Goal: Task Accomplishment & Management: Manage account settings

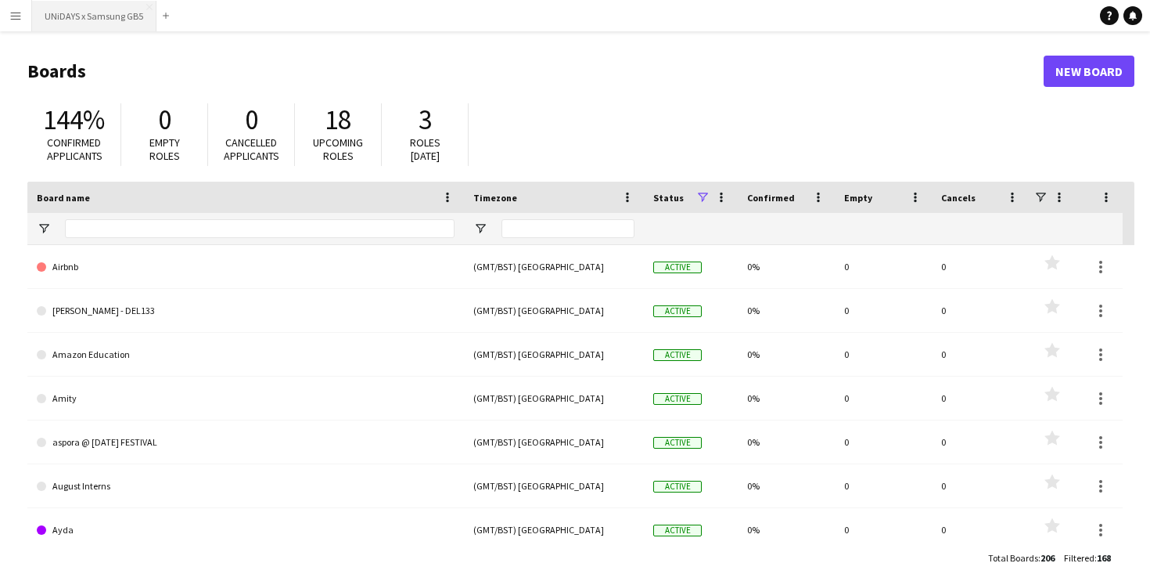
click at [92, 14] on button "UNiDAYS x Samsung GB5 Close" at bounding box center [94, 16] width 124 height 31
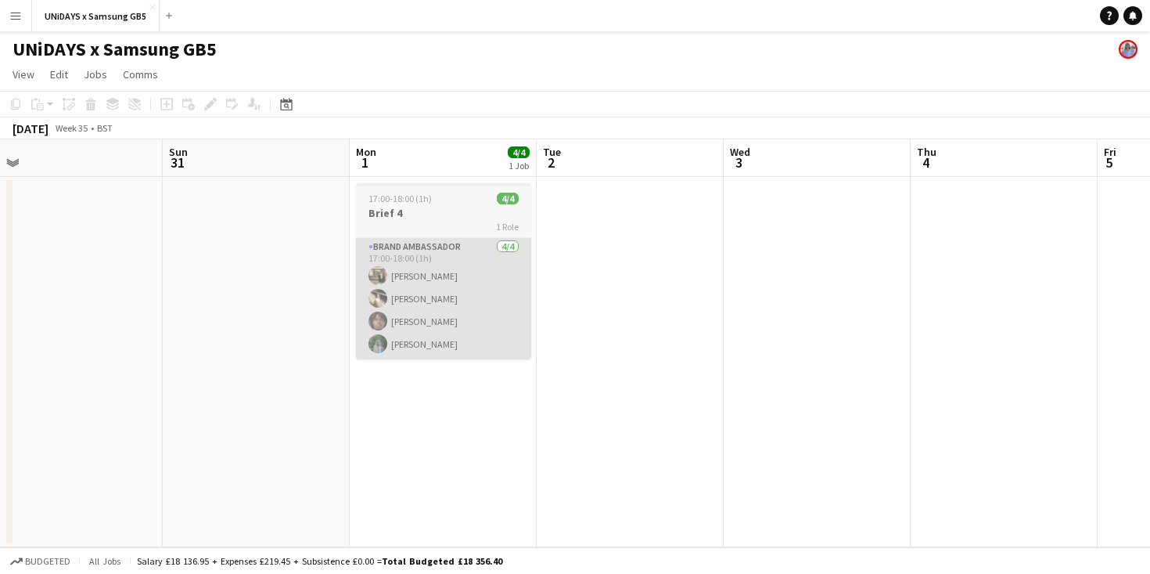
scroll to position [0, 396]
click at [480, 294] on app-card-role "Brand Ambassador [DATE] 17:00-18:00 (1h) [PERSON_NAME] [PERSON_NAME] [PERSON_NA…" at bounding box center [445, 298] width 175 height 121
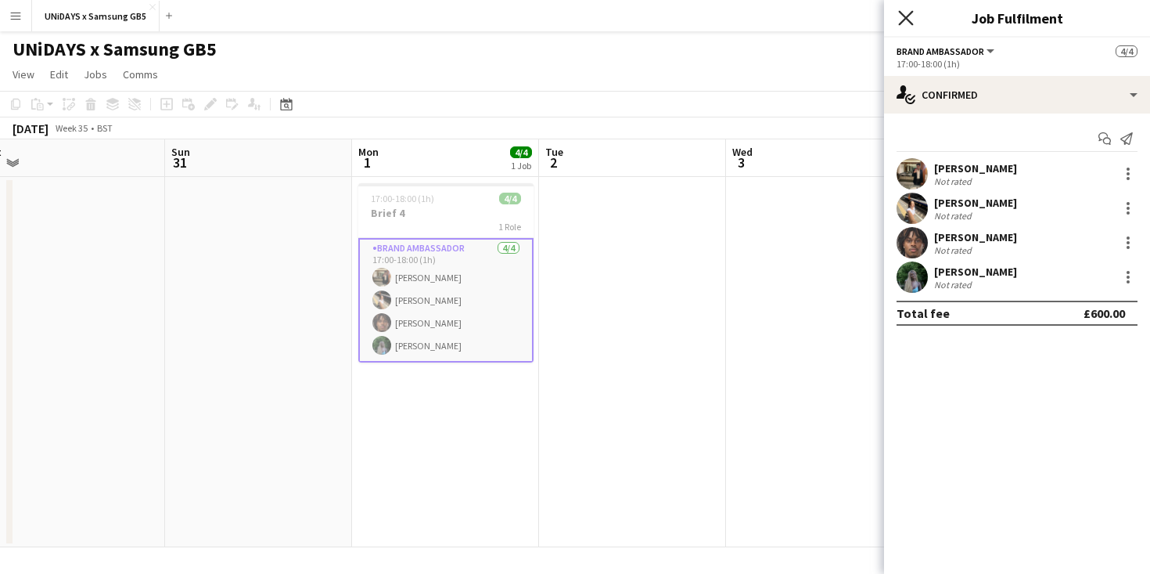
click at [903, 19] on icon "Close pop-in" at bounding box center [905, 17] width 15 height 15
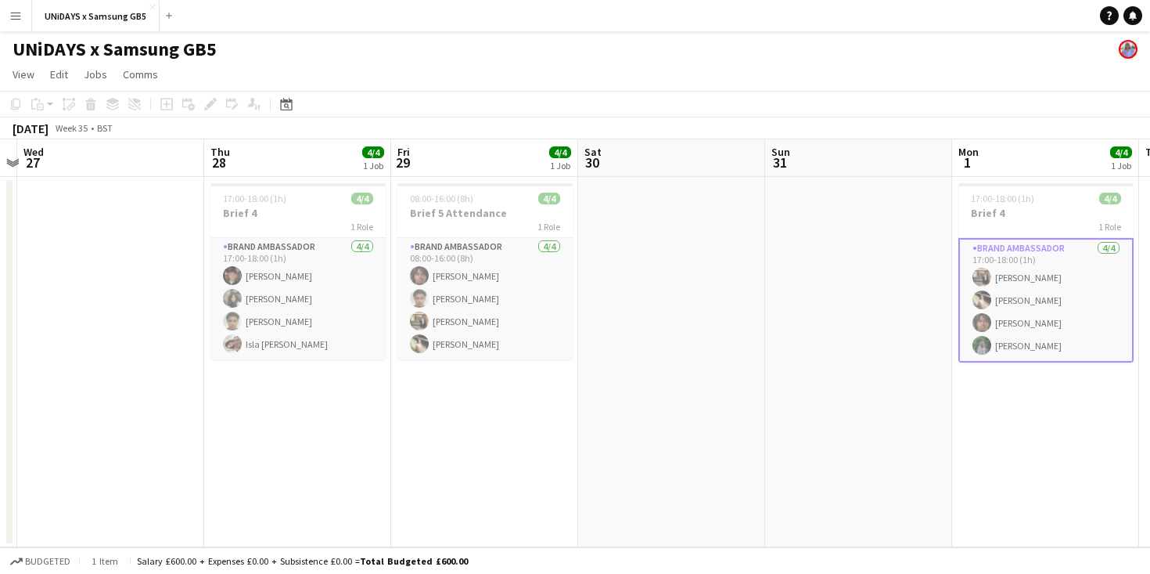
scroll to position [0, 412]
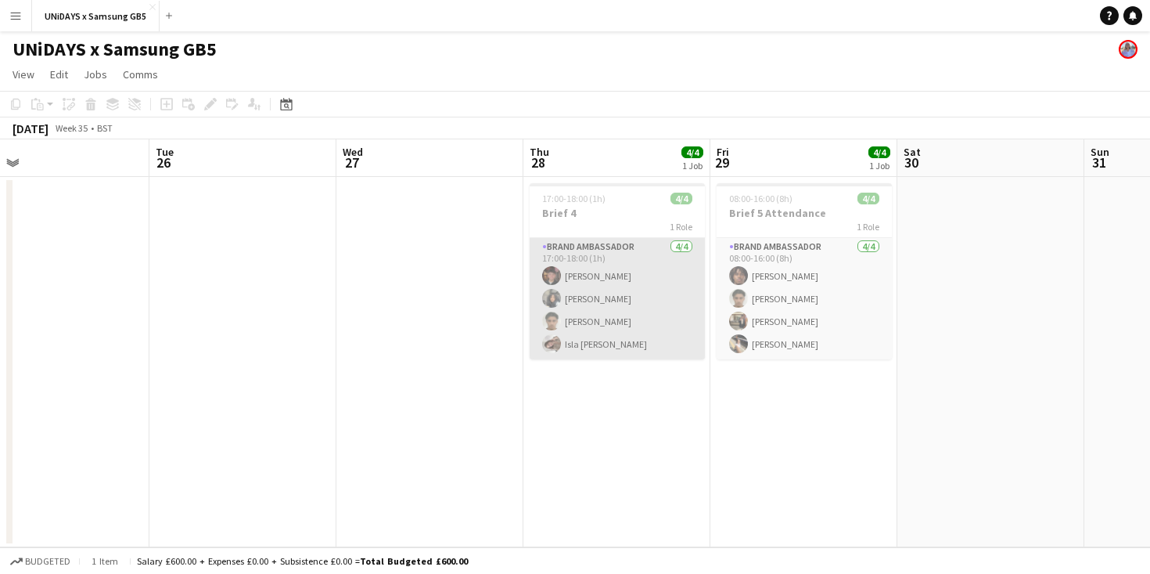
click at [596, 319] on app-card-role "Brand Ambassador [DATE] 17:00-18:00 (1h) [PERSON_NAME] [PERSON_NAME] [PERSON_NA…" at bounding box center [617, 298] width 175 height 121
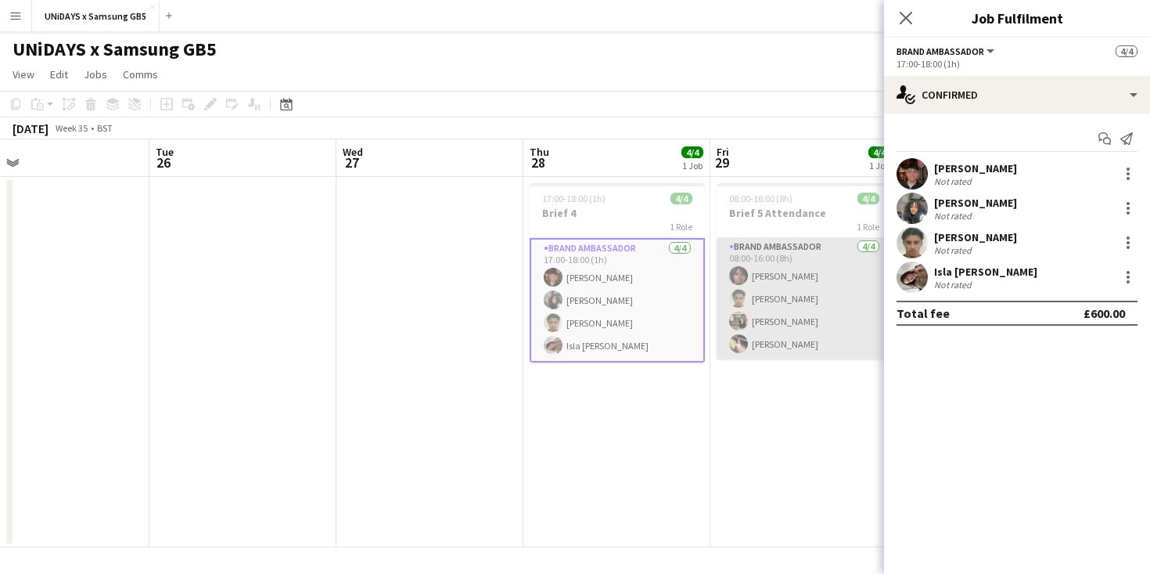
click at [797, 301] on app-card-role "Brand Ambassador [DATE] 08:00-16:00 (8h) [PERSON_NAME] [PERSON_NAME] Zaaiter [P…" at bounding box center [804, 298] width 175 height 121
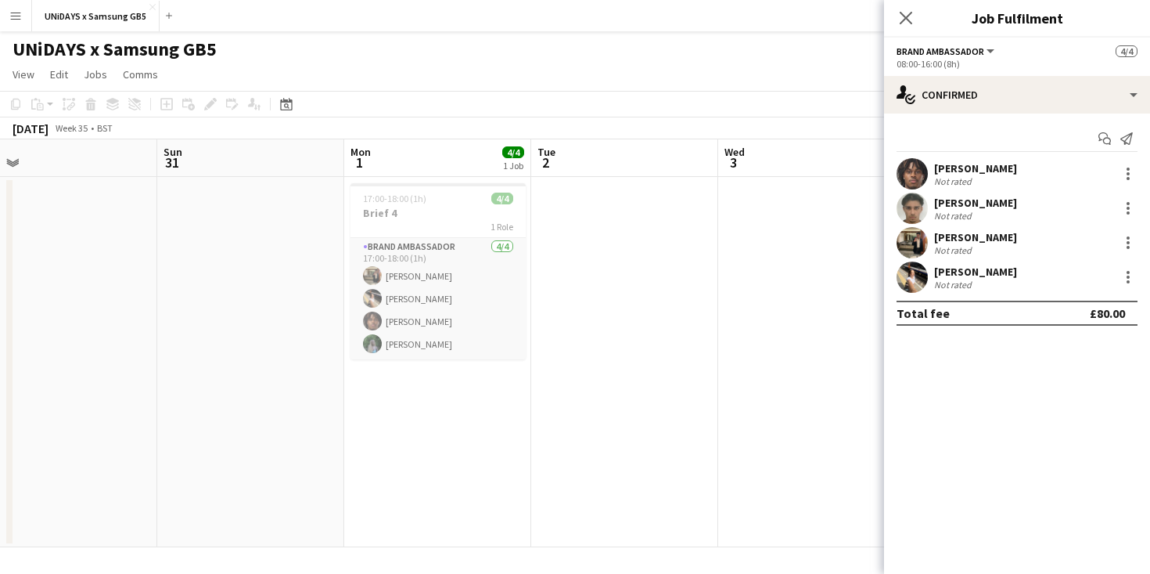
scroll to position [0, 616]
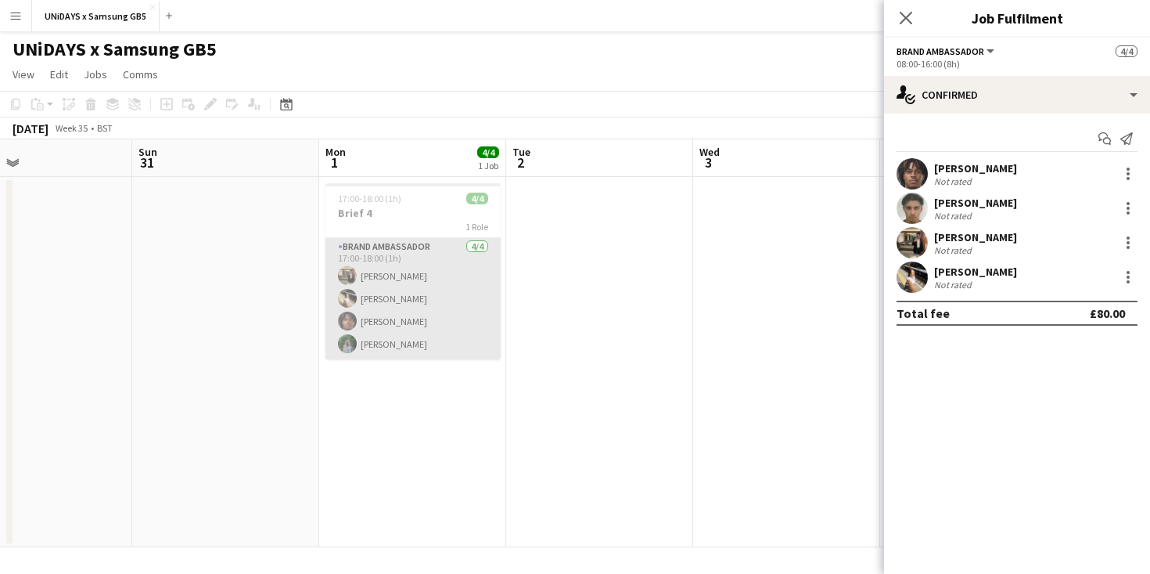
click at [358, 310] on app-card-role "Brand Ambassador [DATE] 17:00-18:00 (1h) [PERSON_NAME] [PERSON_NAME] [PERSON_NA…" at bounding box center [413, 298] width 175 height 121
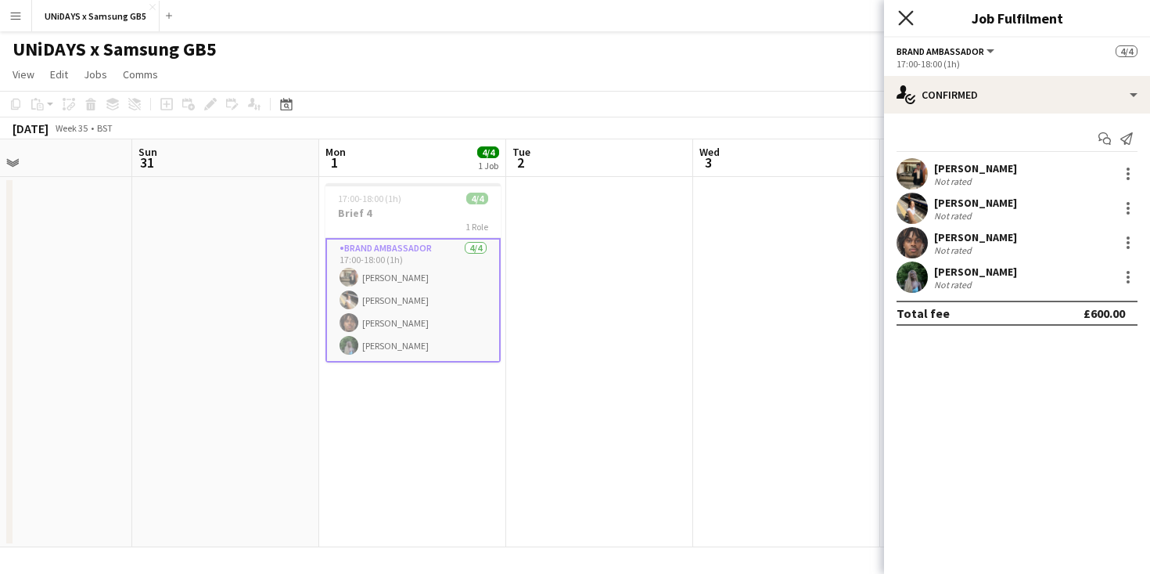
click at [907, 23] on icon "Close pop-in" at bounding box center [905, 17] width 15 height 15
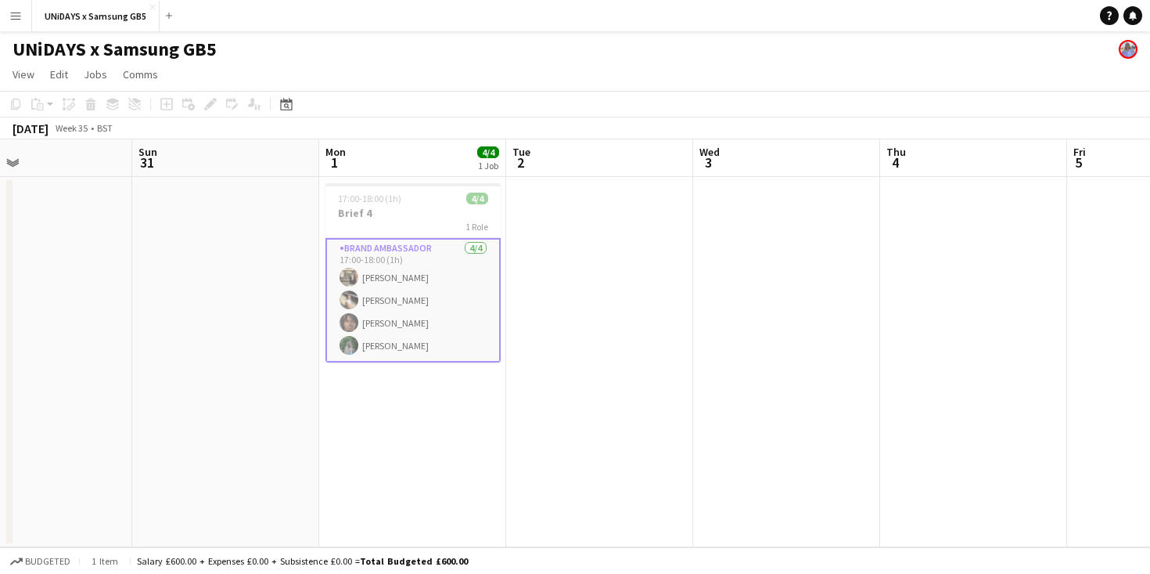
click at [757, 357] on app-date-cell at bounding box center [786, 362] width 187 height 370
